Goal: Find specific page/section: Find specific page/section

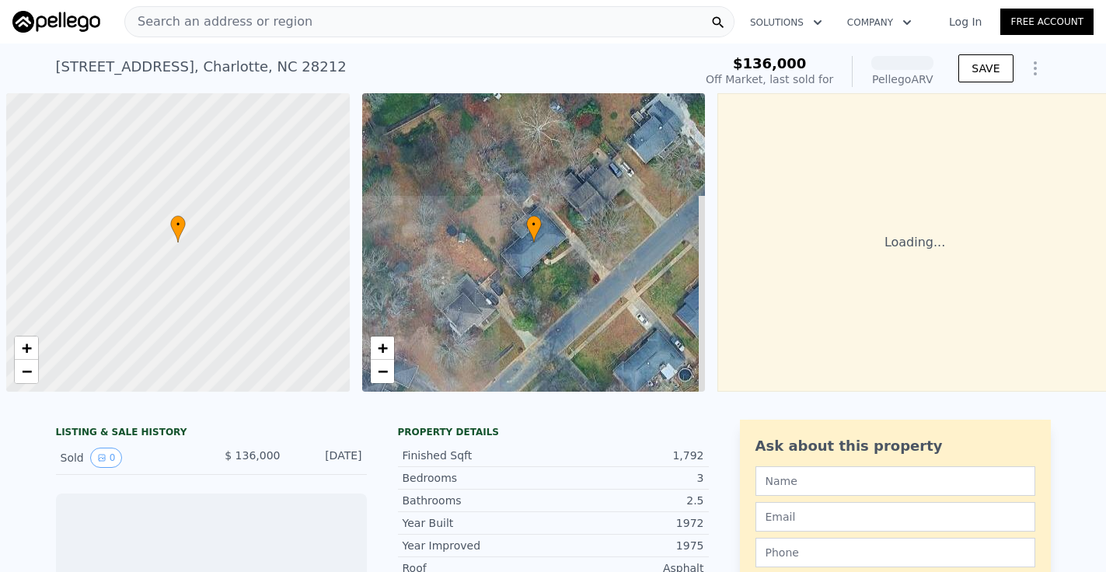
scroll to position [0, 6]
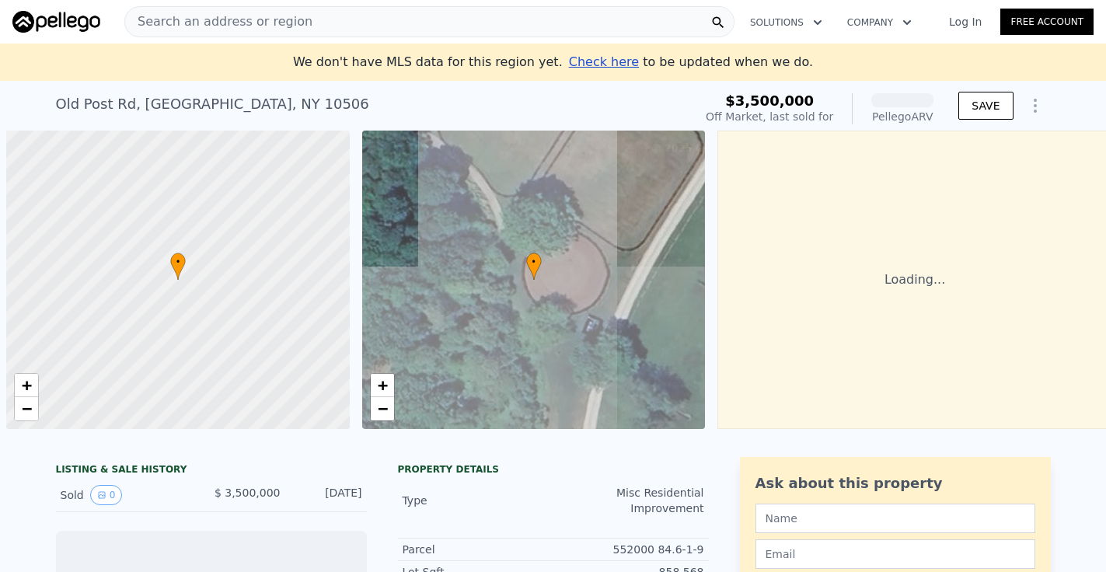
scroll to position [0, 6]
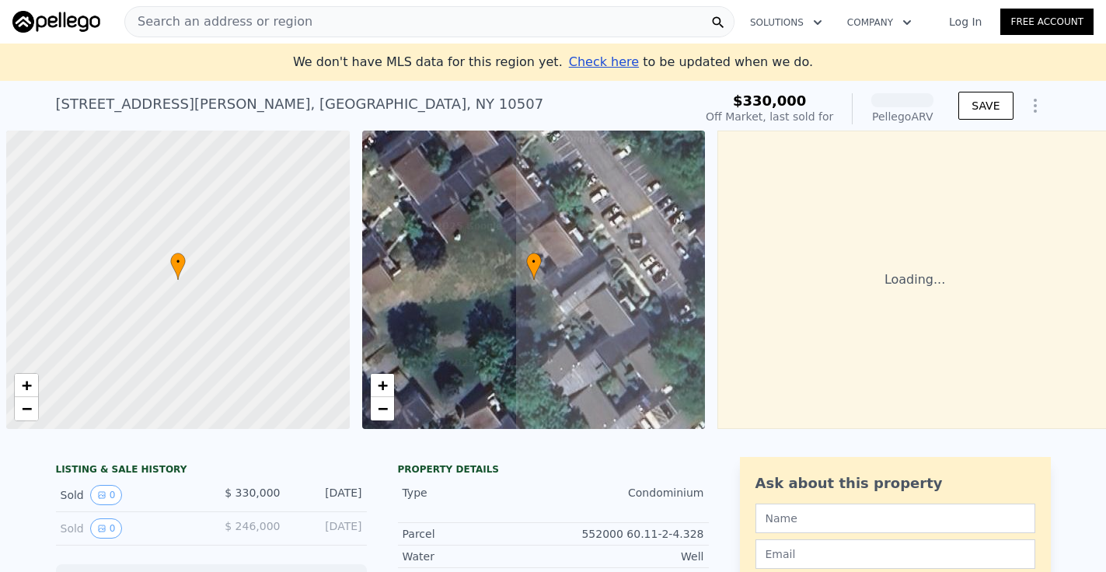
scroll to position [0, 6]
